Goal: Navigation & Orientation: Find specific page/section

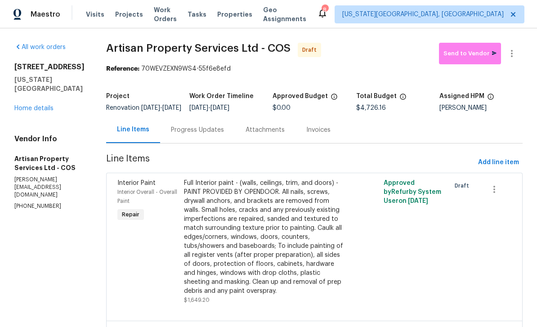
click at [160, 11] on span "Work Orders" at bounding box center [165, 14] width 23 height 18
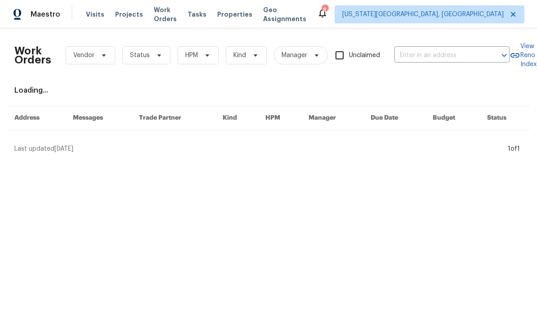
click at [206, 18] on div "Tasks" at bounding box center [196, 14] width 19 height 9
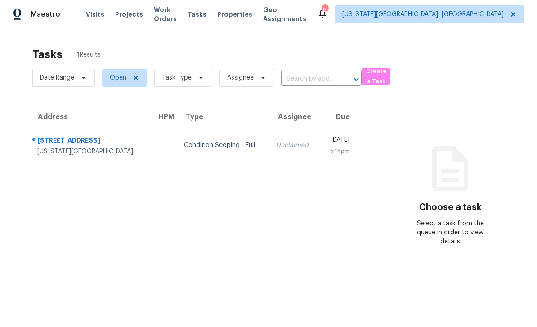
click at [122, 13] on span "Projects" at bounding box center [129, 14] width 28 height 9
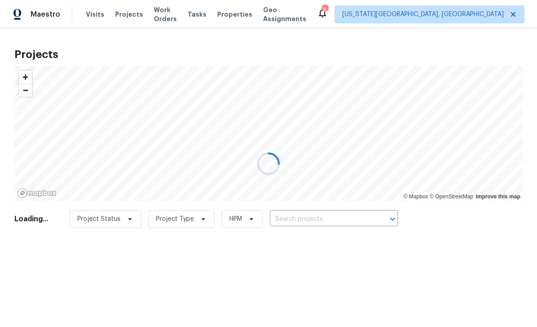
click at [160, 12] on div at bounding box center [268, 163] width 537 height 327
click at [204, 25] on div "Maestro Visits Projects Work Orders Tasks Properties Geo Assignments 8 [US_STAT…" at bounding box center [268, 14] width 537 height 28
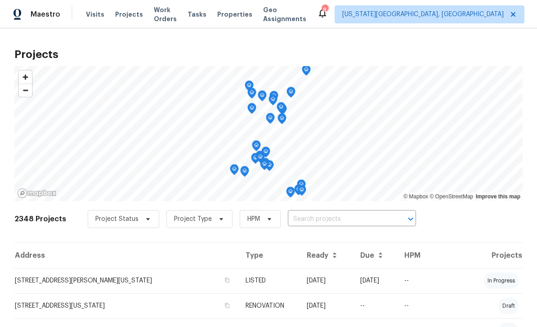
click at [206, 11] on span "Tasks" at bounding box center [196, 14] width 19 height 6
